Goal: Task Accomplishment & Management: Manage account settings

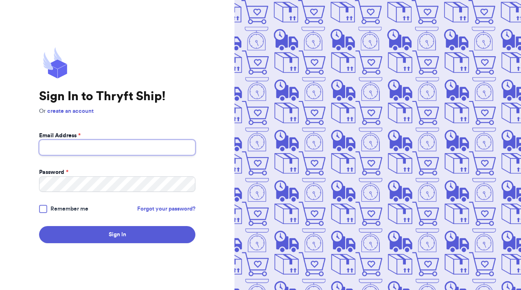
click at [185, 147] on input "Email Address *" at bounding box center [117, 147] width 156 height 15
type input "[EMAIL_ADDRESS][DOMAIN_NAME]"
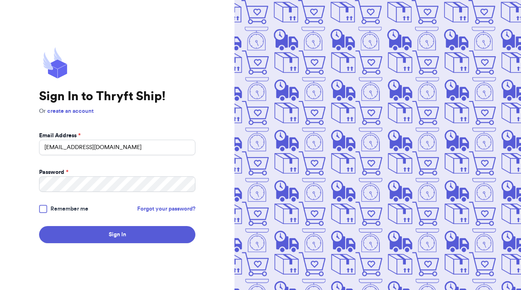
click at [46, 211] on div at bounding box center [43, 209] width 8 height 8
click at [0, 0] on input "Remember me" at bounding box center [0, 0] width 0 height 0
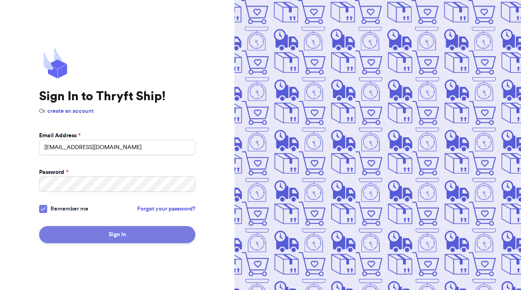
click at [64, 231] on button "Sign In" at bounding box center [117, 234] width 156 height 17
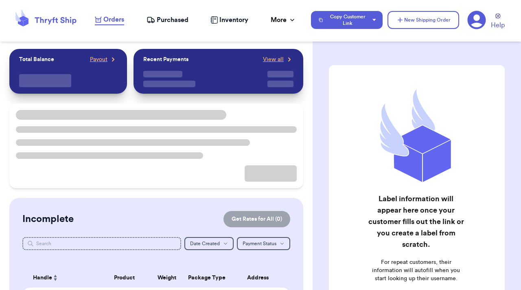
checkbox input "true"
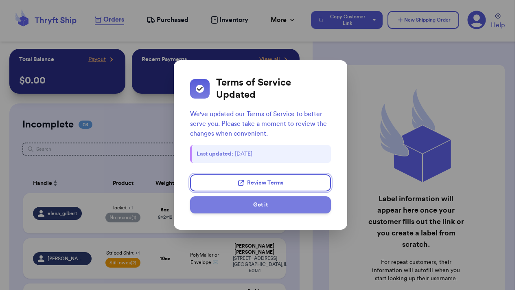
click at [239, 208] on button "Got it" at bounding box center [260, 204] width 141 height 17
